Goal: Find specific page/section: Find specific page/section

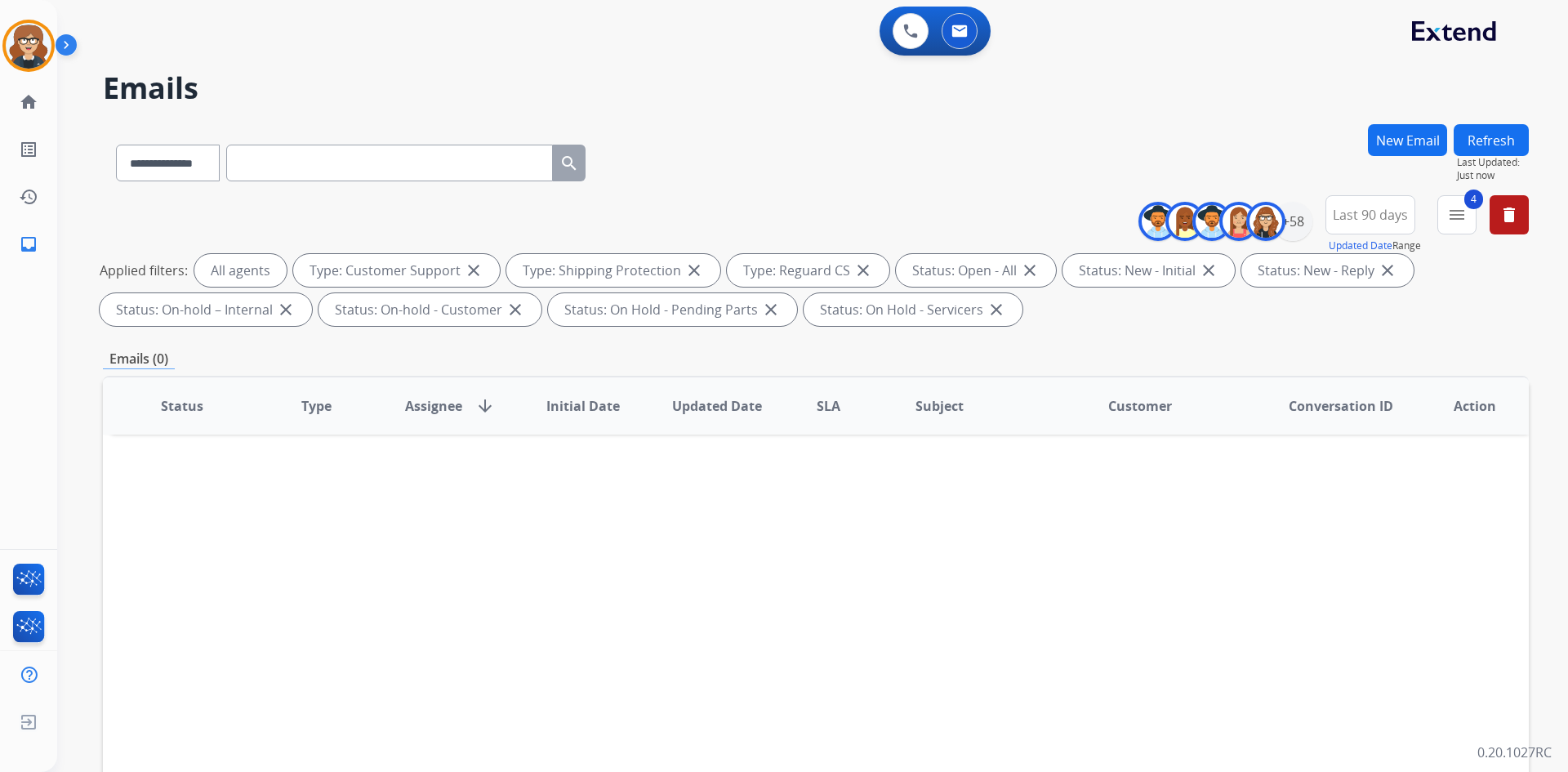
select select "**********"
click at [1291, 217] on div "+58" at bounding box center [1293, 220] width 39 height 39
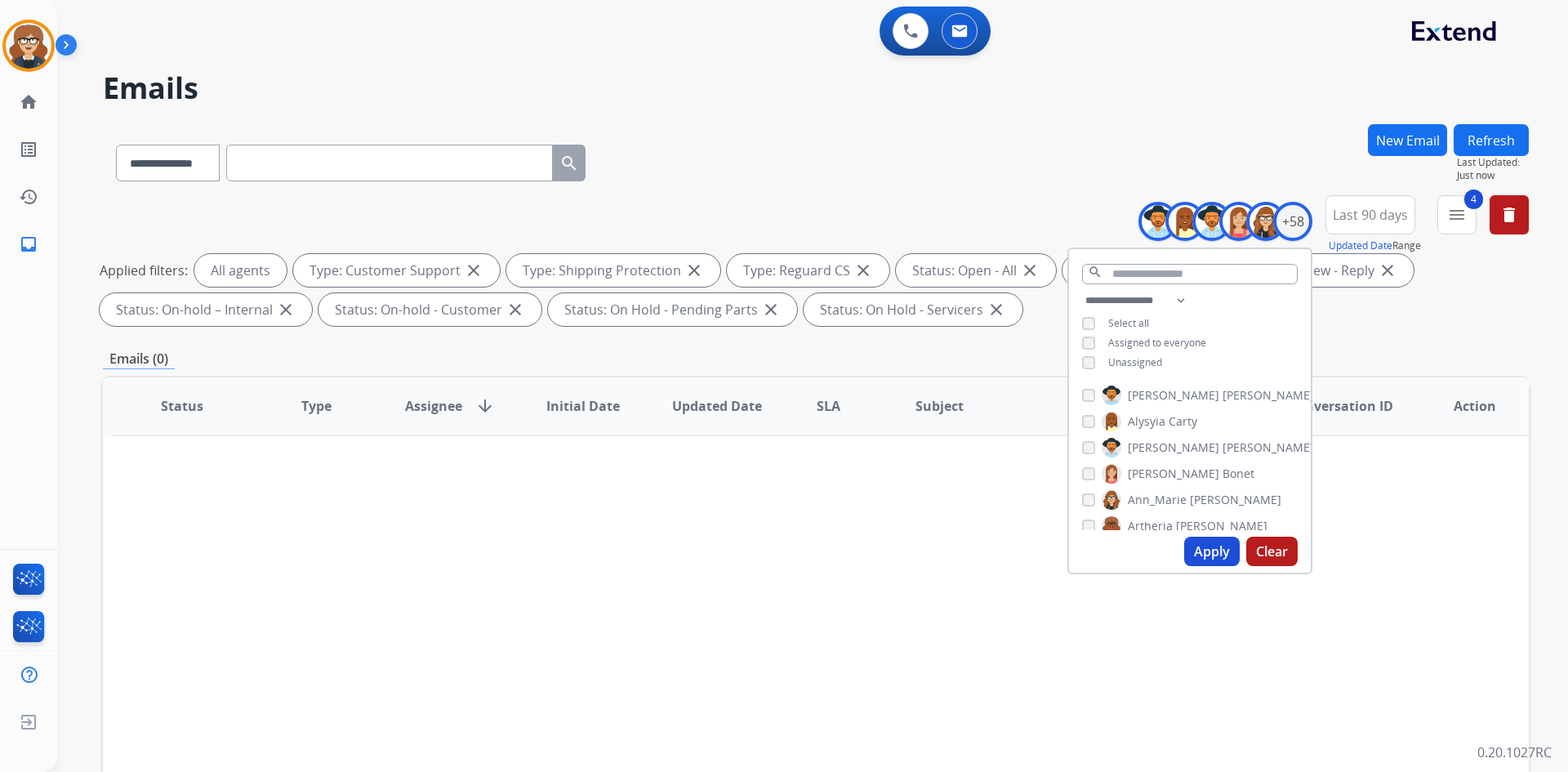
click at [1213, 553] on button "Apply" at bounding box center [1212, 551] width 56 height 30
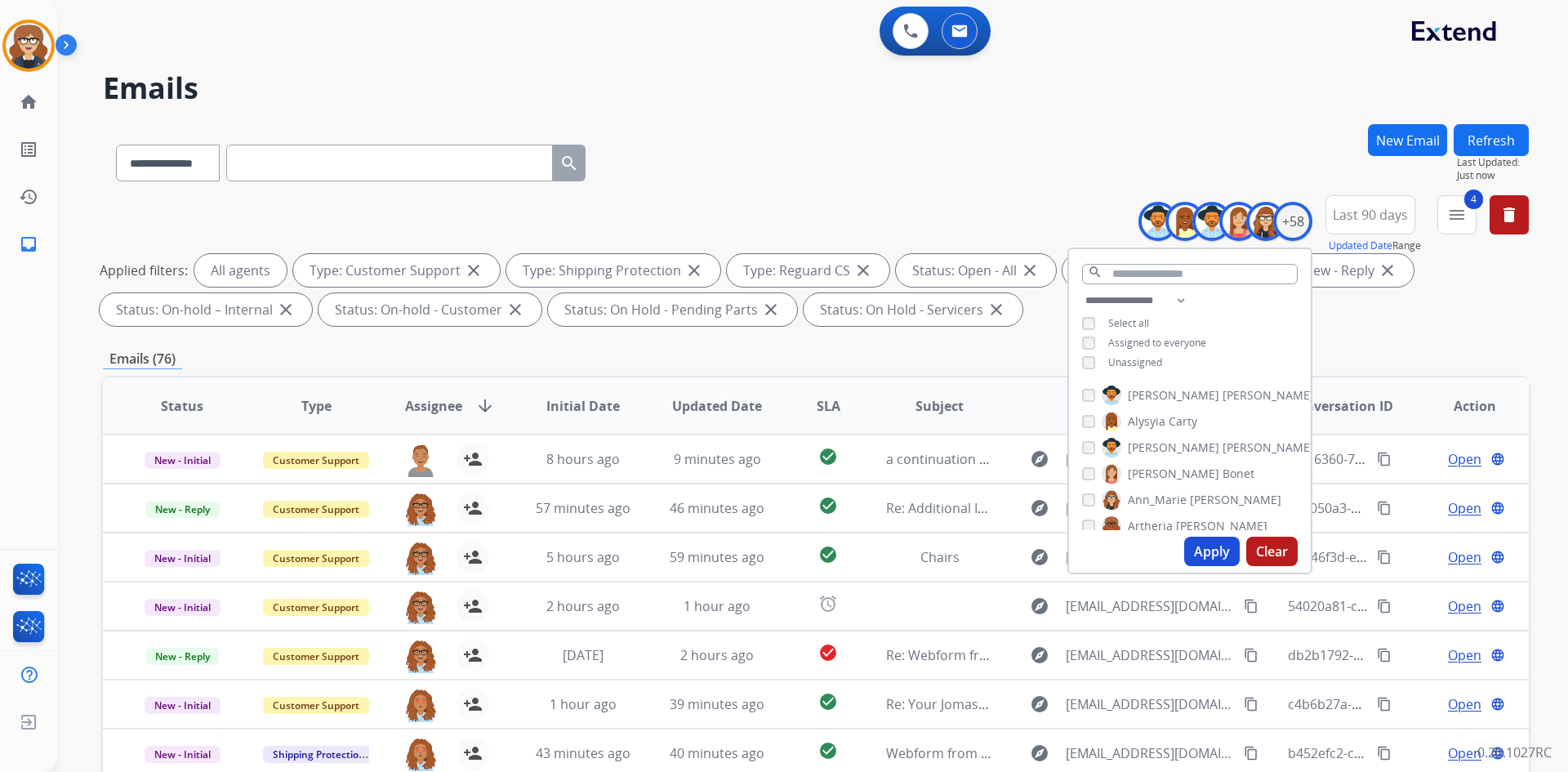
click at [1462, 296] on div "Applied filters: All agents Type: Customer Support close Type: Shipping Protect…" at bounding box center [812, 290] width 1426 height 72
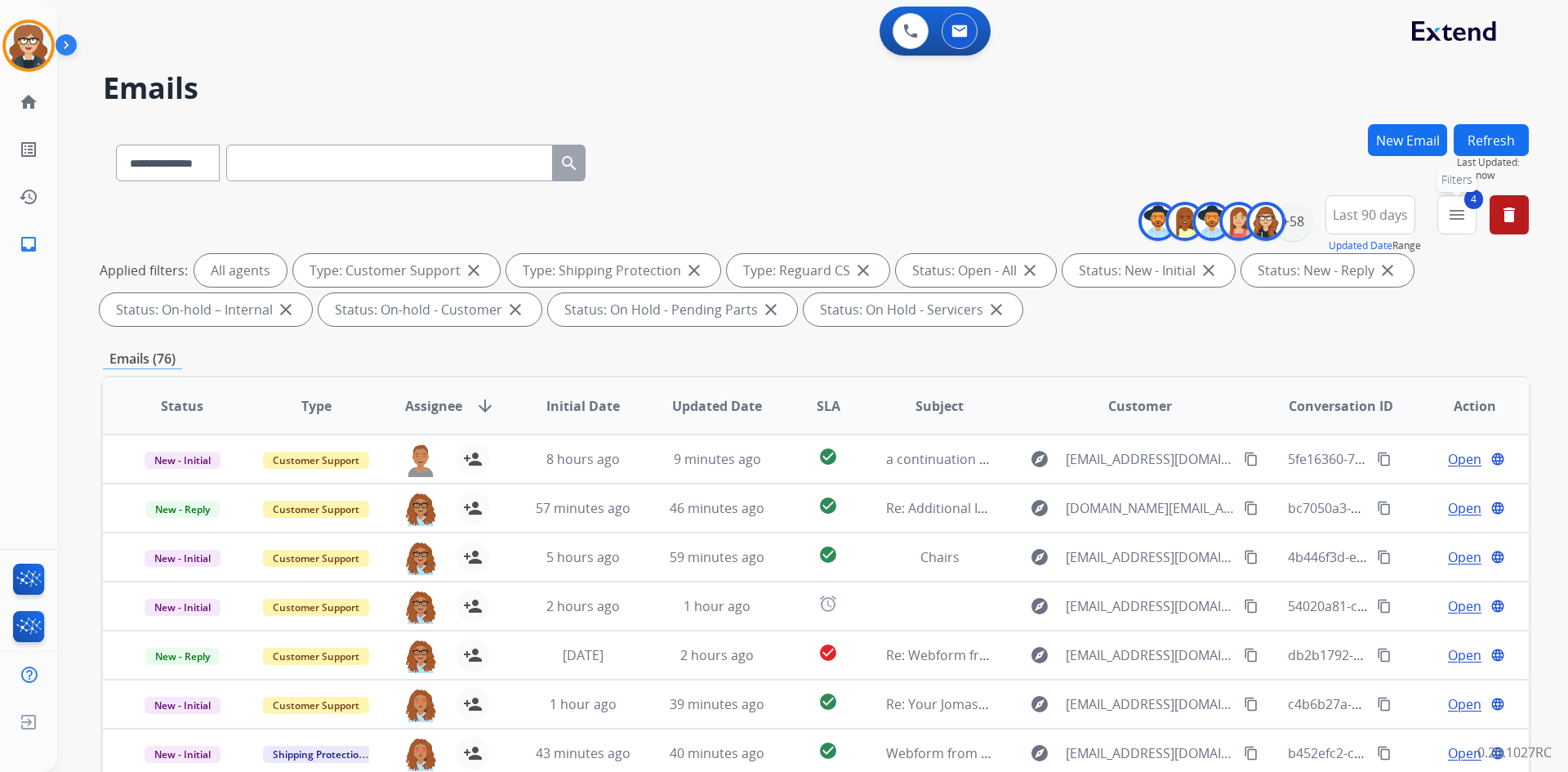
click at [1463, 219] on mat-icon "menu" at bounding box center [1457, 215] width 20 height 20
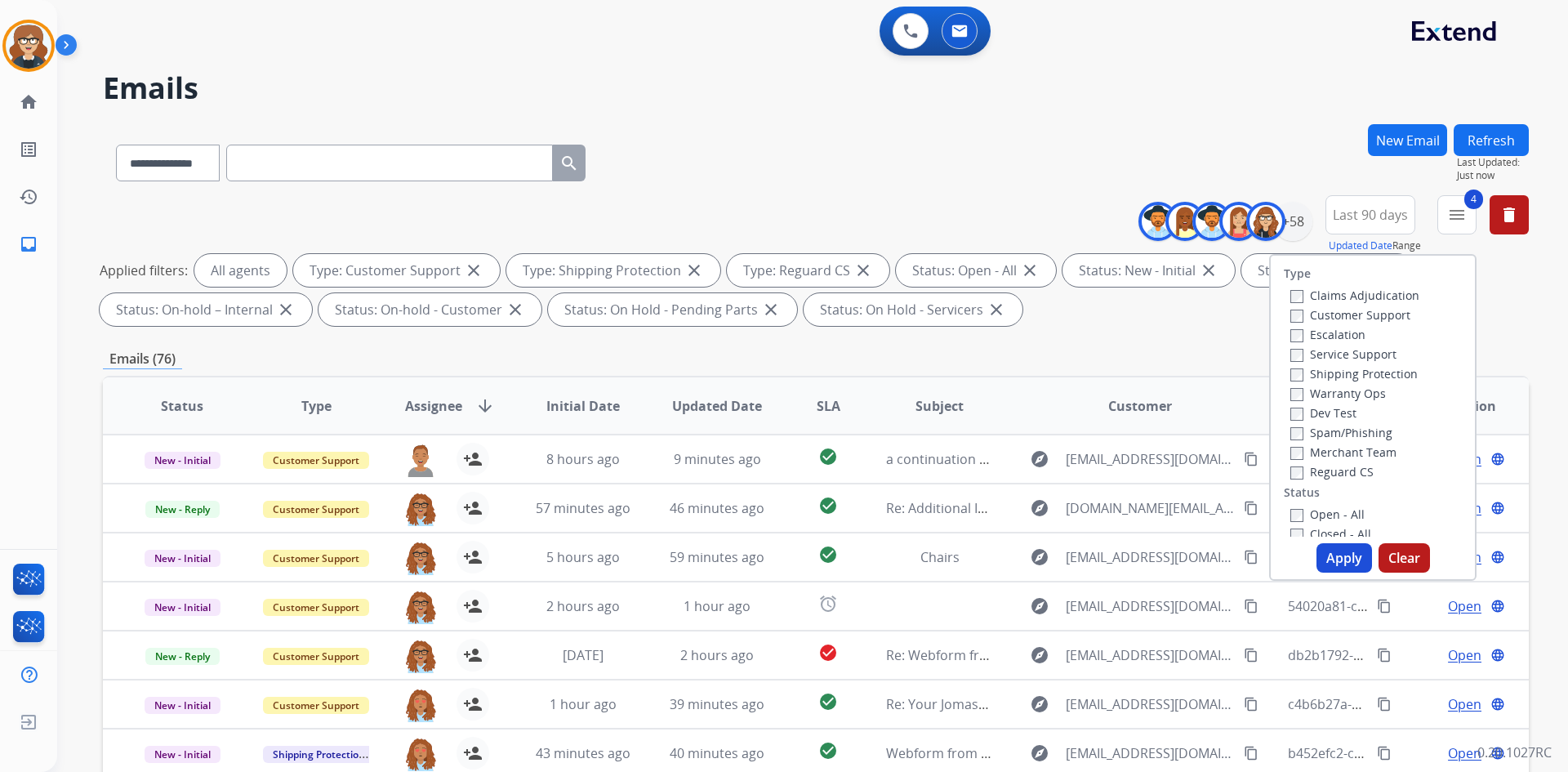
scroll to position [327, 0]
click at [1329, 556] on button "Apply" at bounding box center [1345, 558] width 56 height 30
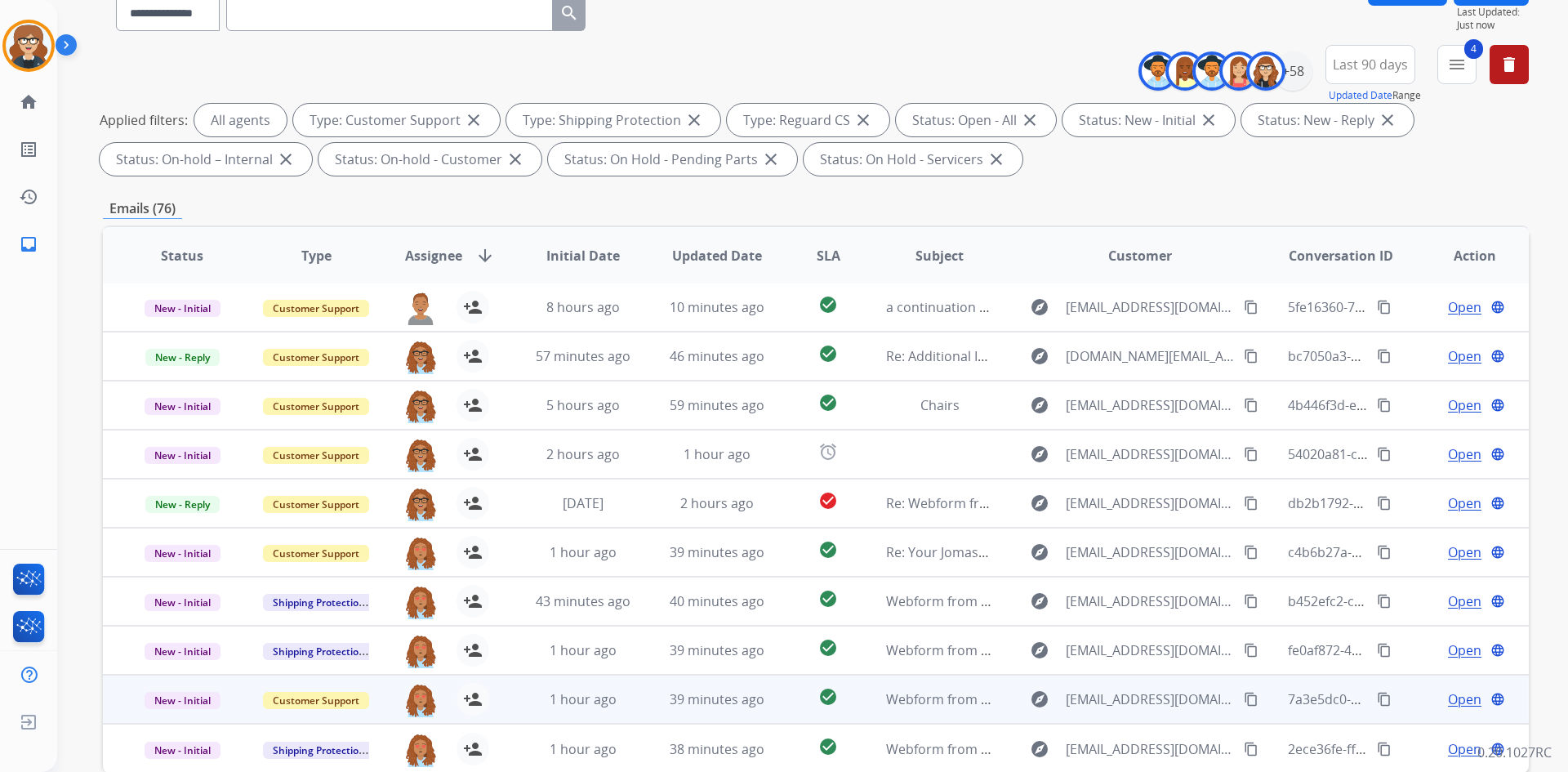
scroll to position [236, 0]
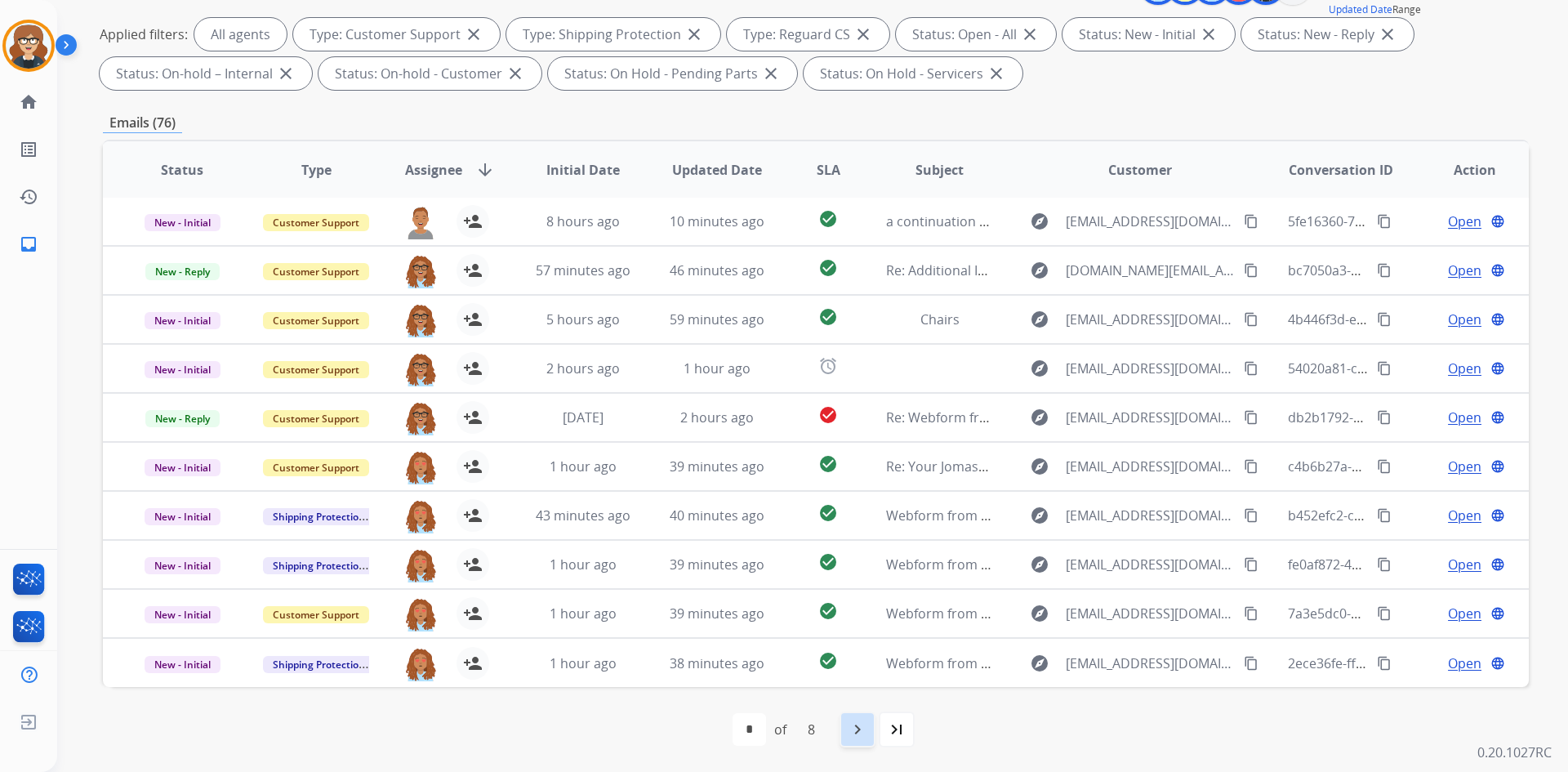
click at [856, 725] on mat-icon "navigate_next" at bounding box center [858, 730] width 20 height 20
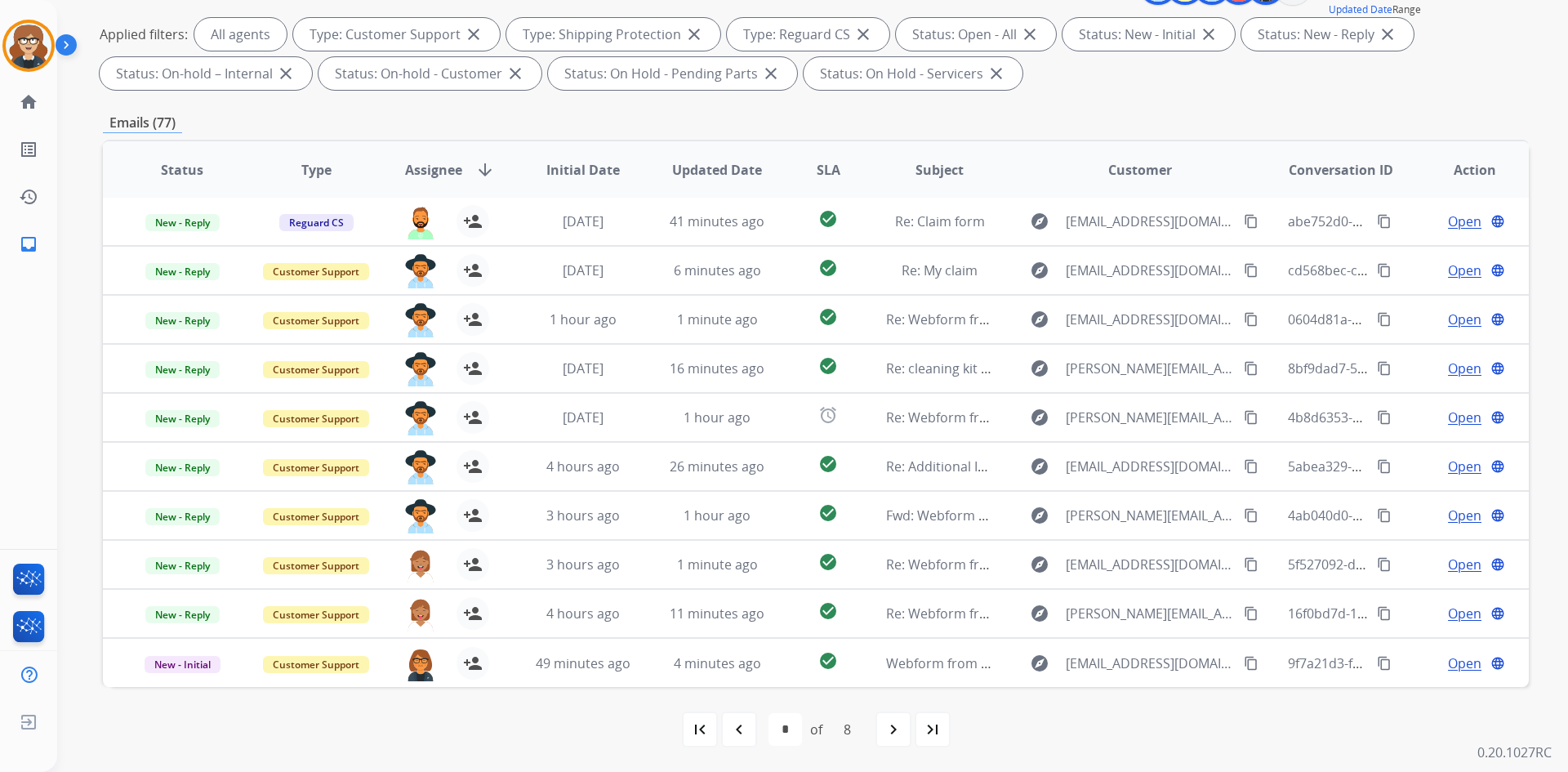
click at [927, 737] on mat-icon "last_page" at bounding box center [932, 730] width 20 height 20
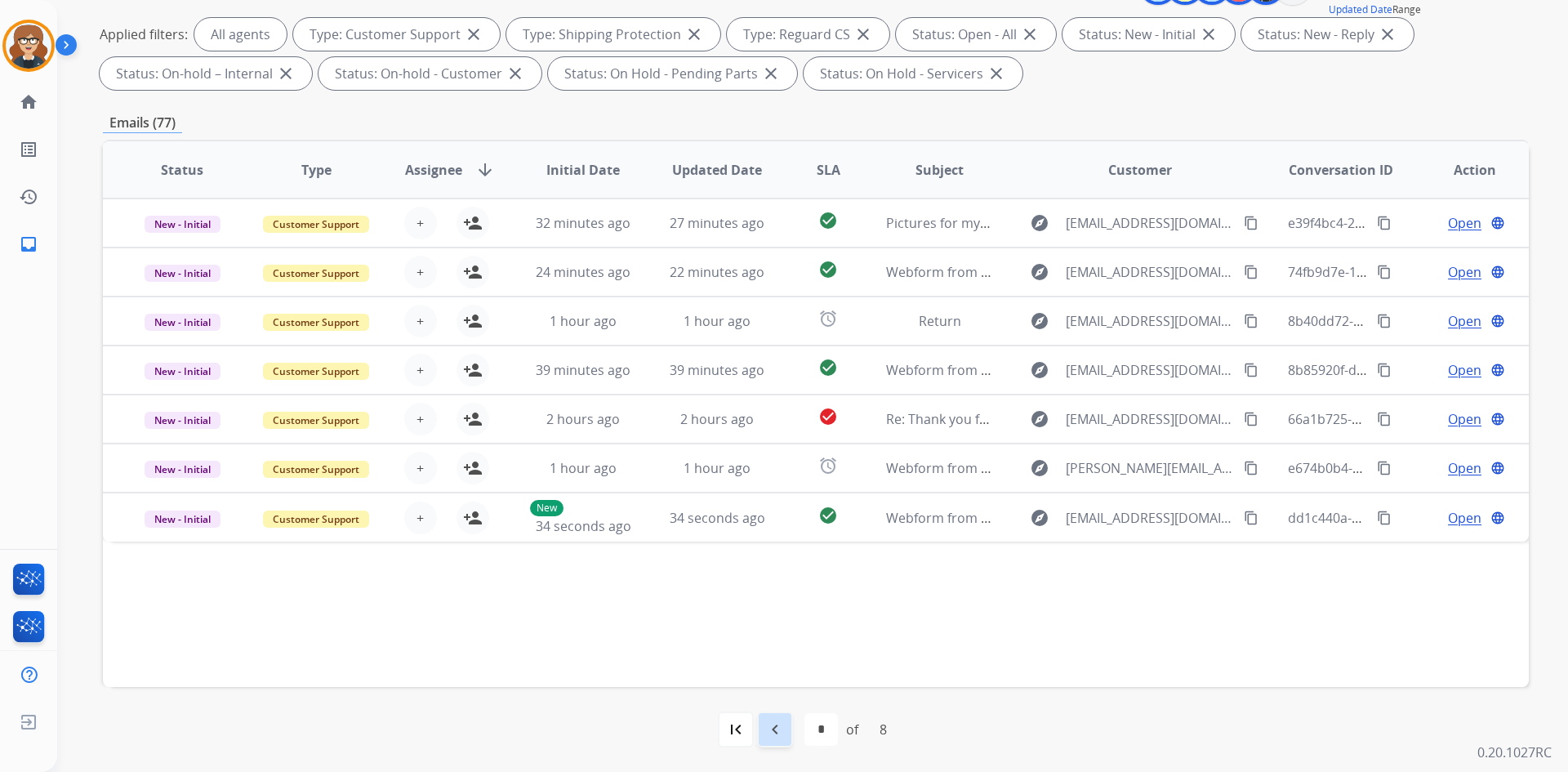
click at [776, 729] on mat-icon "navigate_before" at bounding box center [775, 730] width 20 height 20
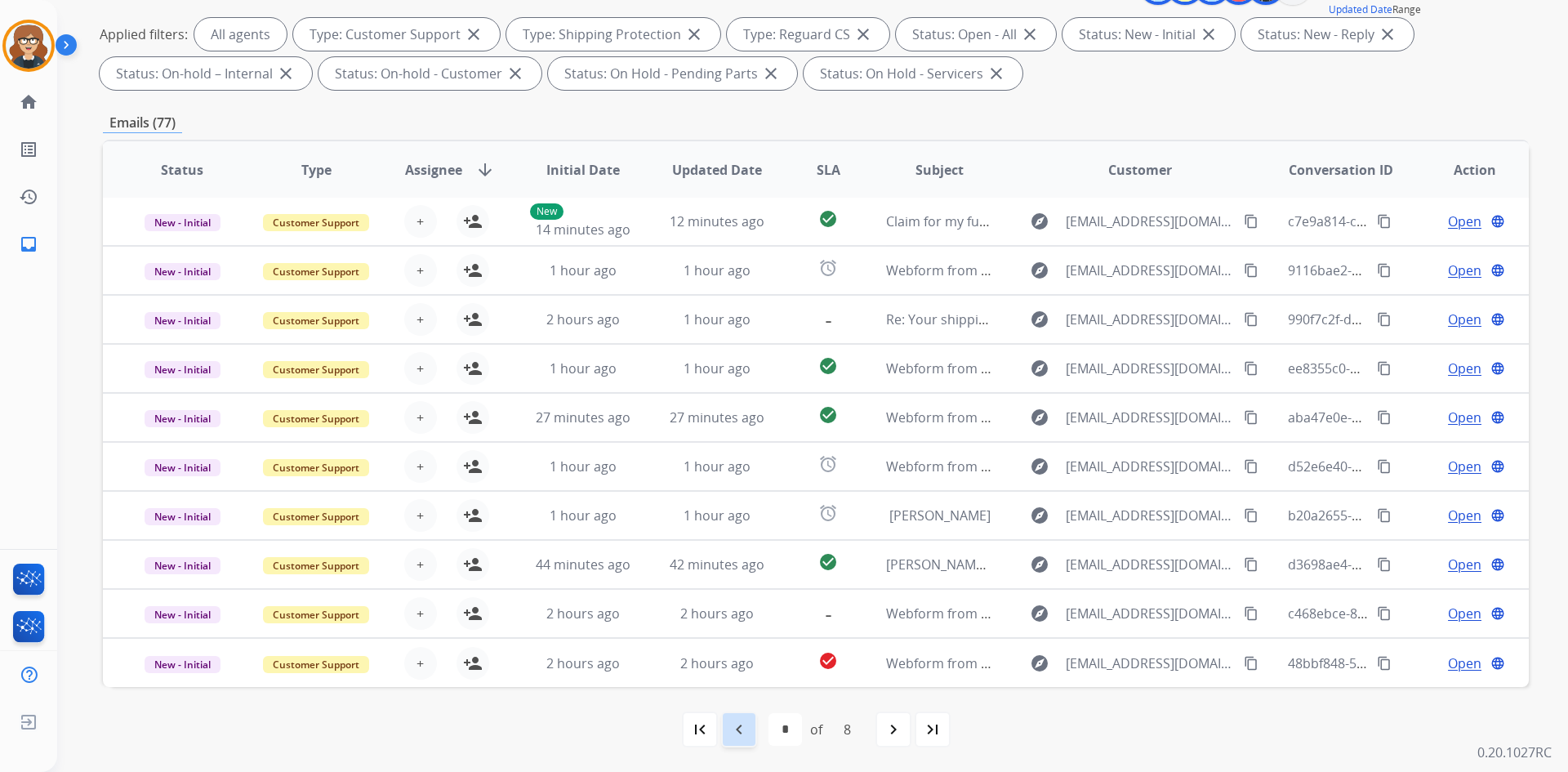
click at [739, 731] on mat-icon "navigate_before" at bounding box center [739, 730] width 20 height 20
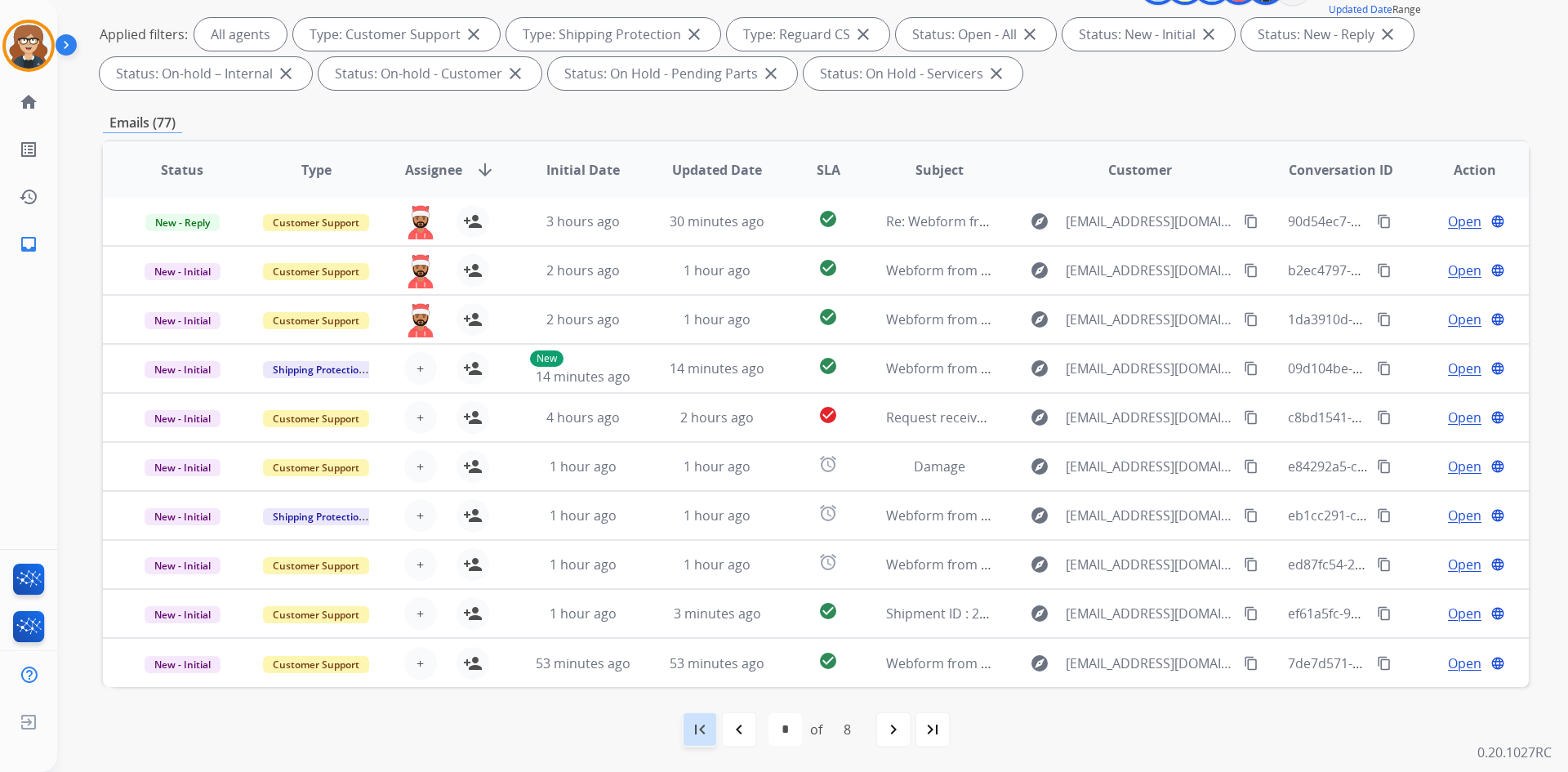
click at [706, 726] on mat-icon "first_page" at bounding box center [700, 730] width 20 height 20
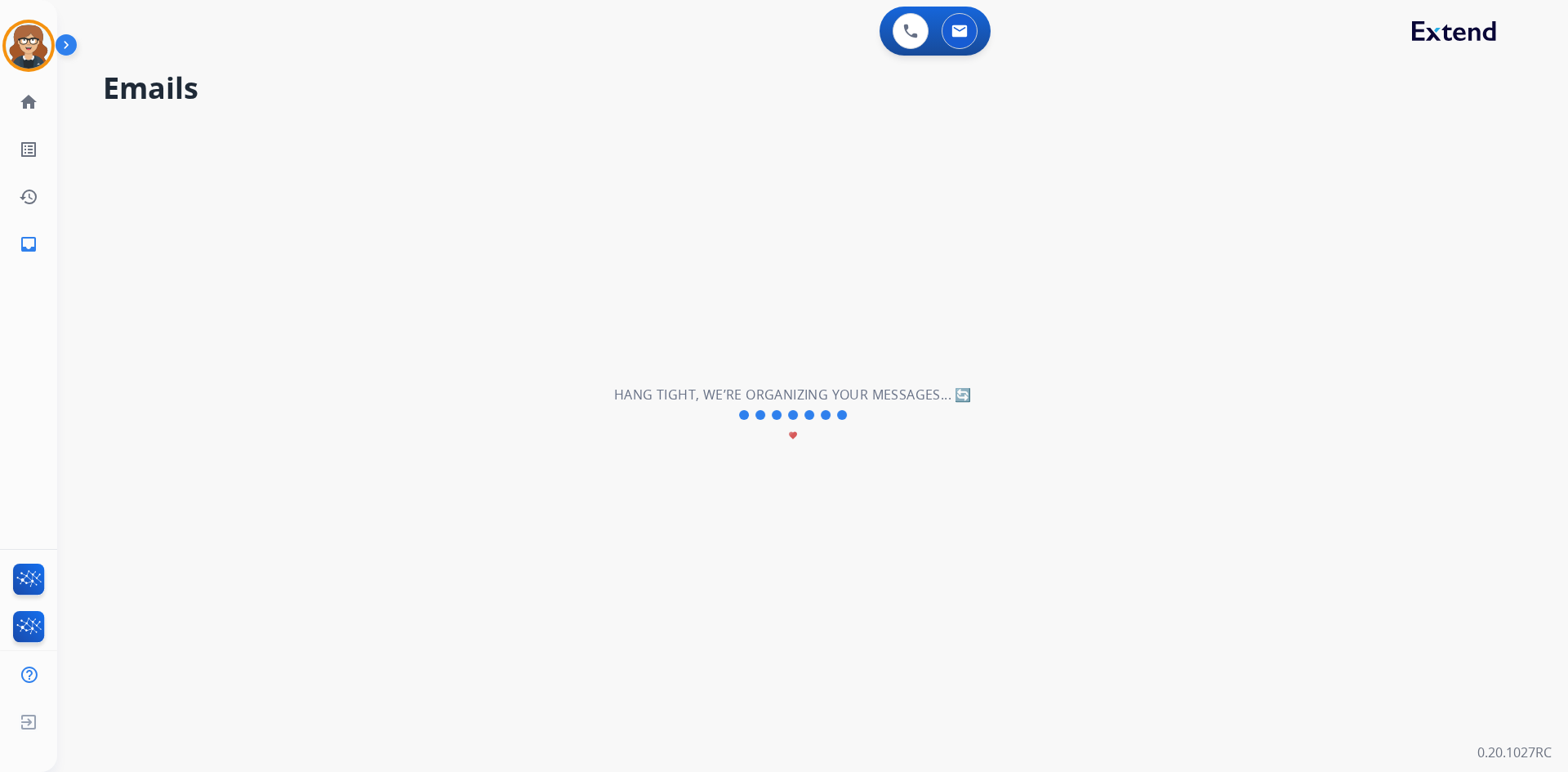
scroll to position [0, 0]
